Goal: Task Accomplishment & Management: Use online tool/utility

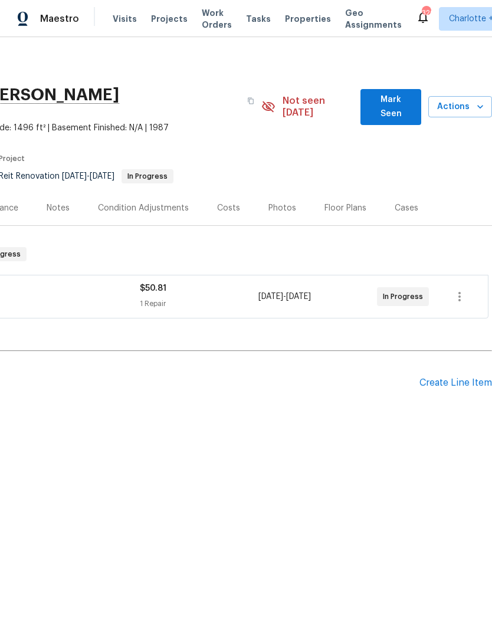
scroll to position [0, 175]
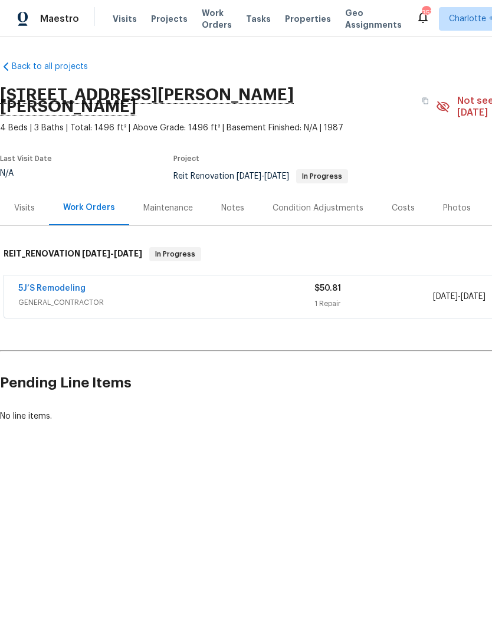
click at [57, 284] on link "5J’S Remodeling" at bounding box center [51, 288] width 67 height 8
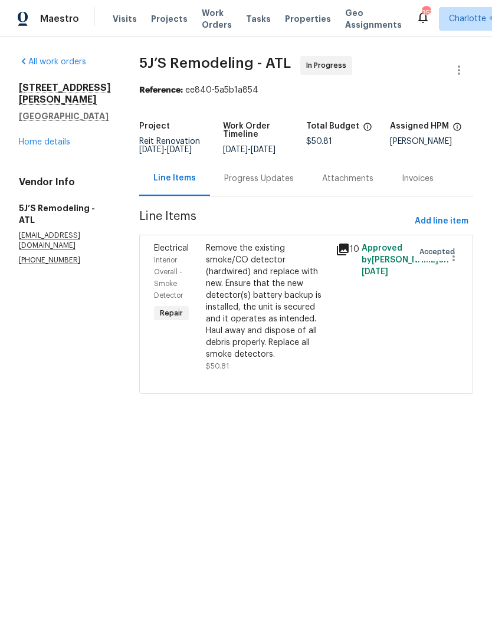
click at [268, 319] on div "Remove the existing smoke/CO detector (hardwired) and replace with new. Ensure …" at bounding box center [267, 301] width 123 height 118
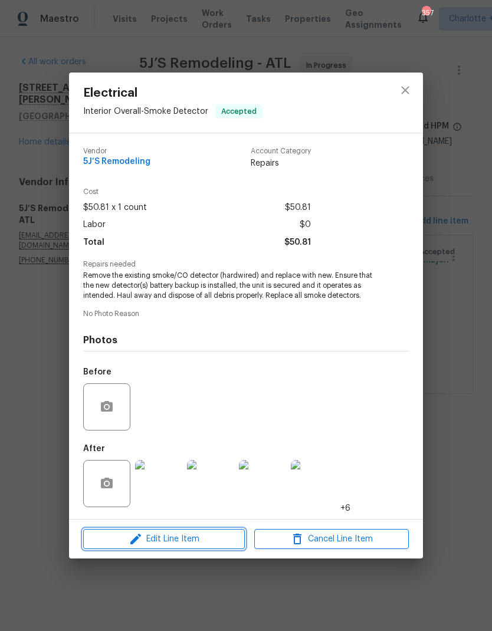
click at [194, 541] on span "Edit Line Item" at bounding box center [164, 539] width 154 height 15
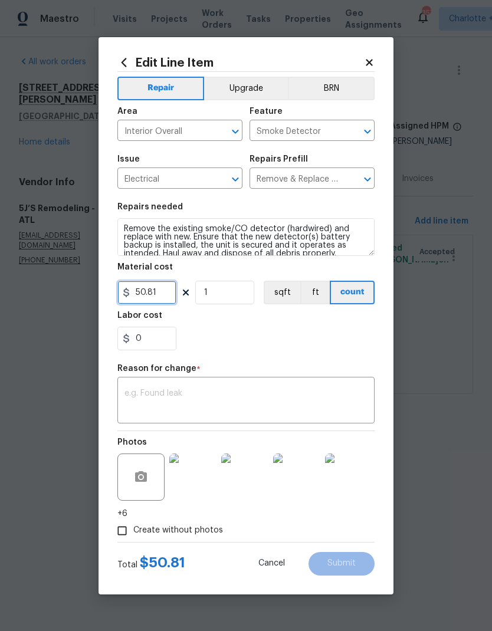
click at [163, 296] on input "50.81" at bounding box center [146, 293] width 59 height 24
type input "350"
click at [280, 400] on textarea at bounding box center [245, 401] width 243 height 25
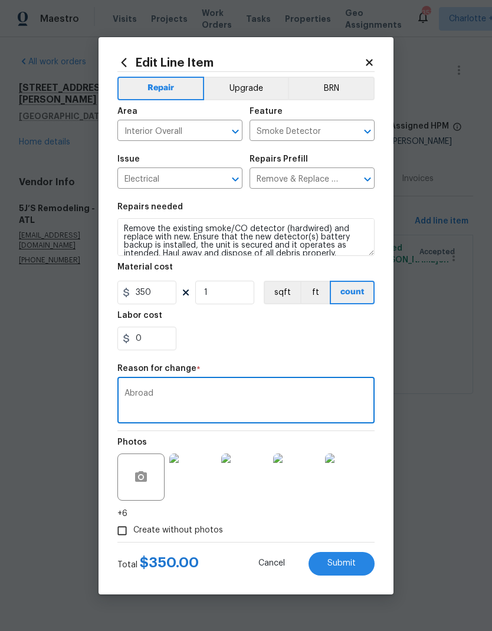
type textarea "Abroa"
type textarea "Actual"
click at [348, 564] on span "Submit" at bounding box center [341, 563] width 28 height 9
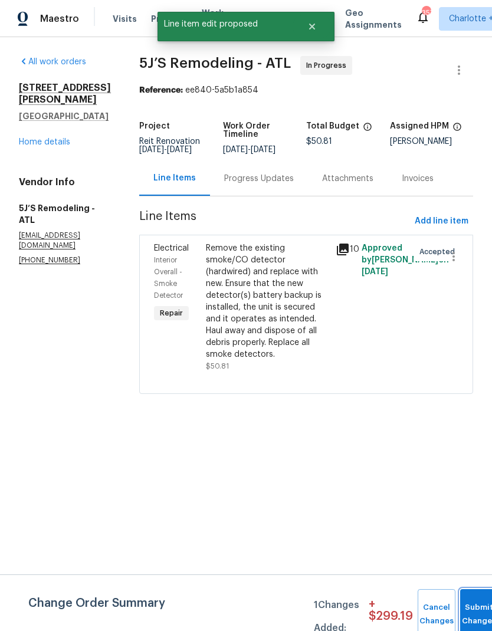
click at [473, 608] on button "Submit Changes" at bounding box center [479, 614] width 38 height 51
